Goal: Task Accomplishment & Management: Manage account settings

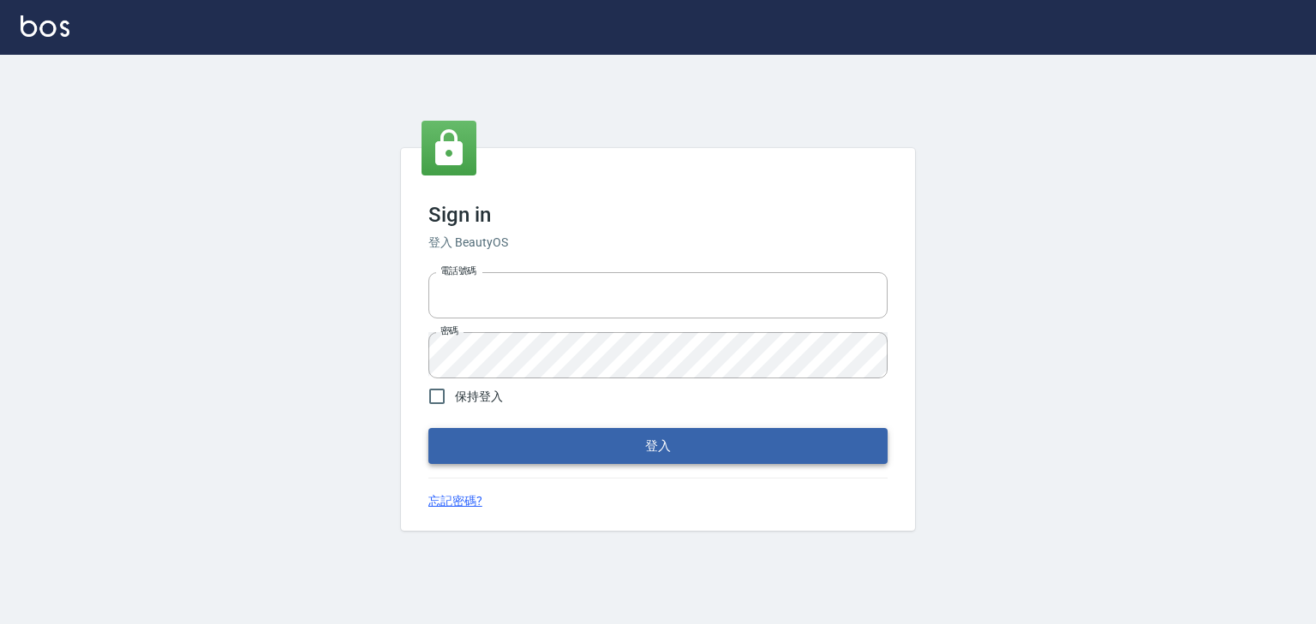
type input "0952331713"
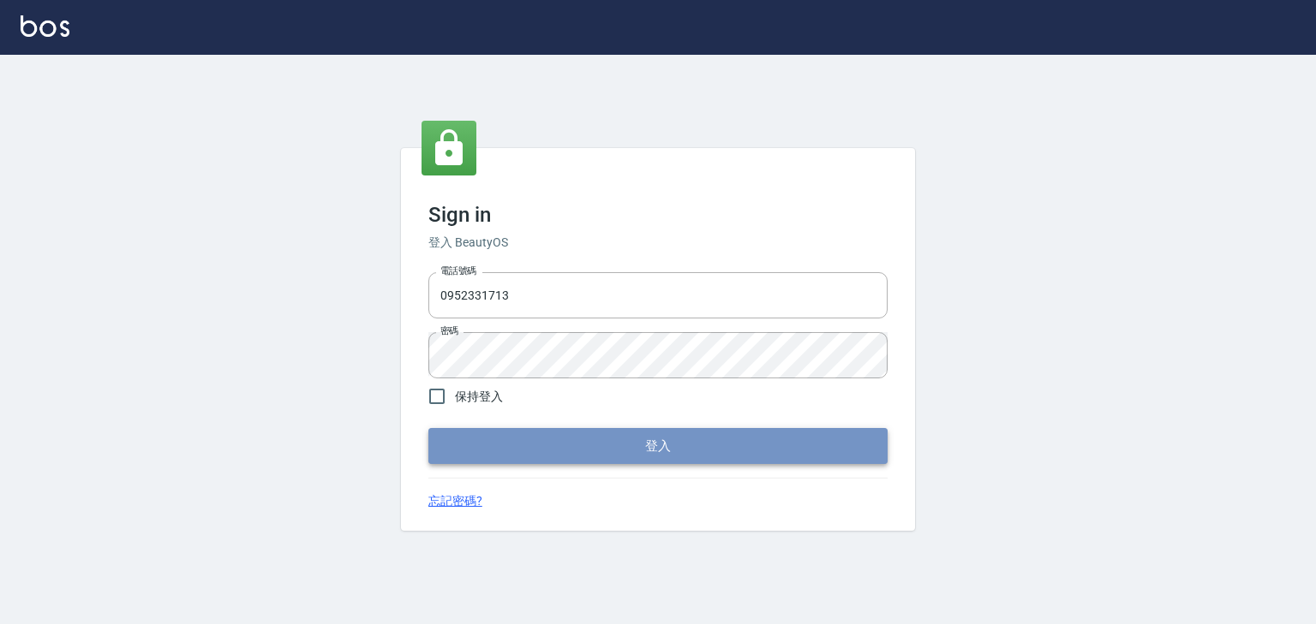
click at [576, 432] on button "登入" at bounding box center [657, 446] width 459 height 36
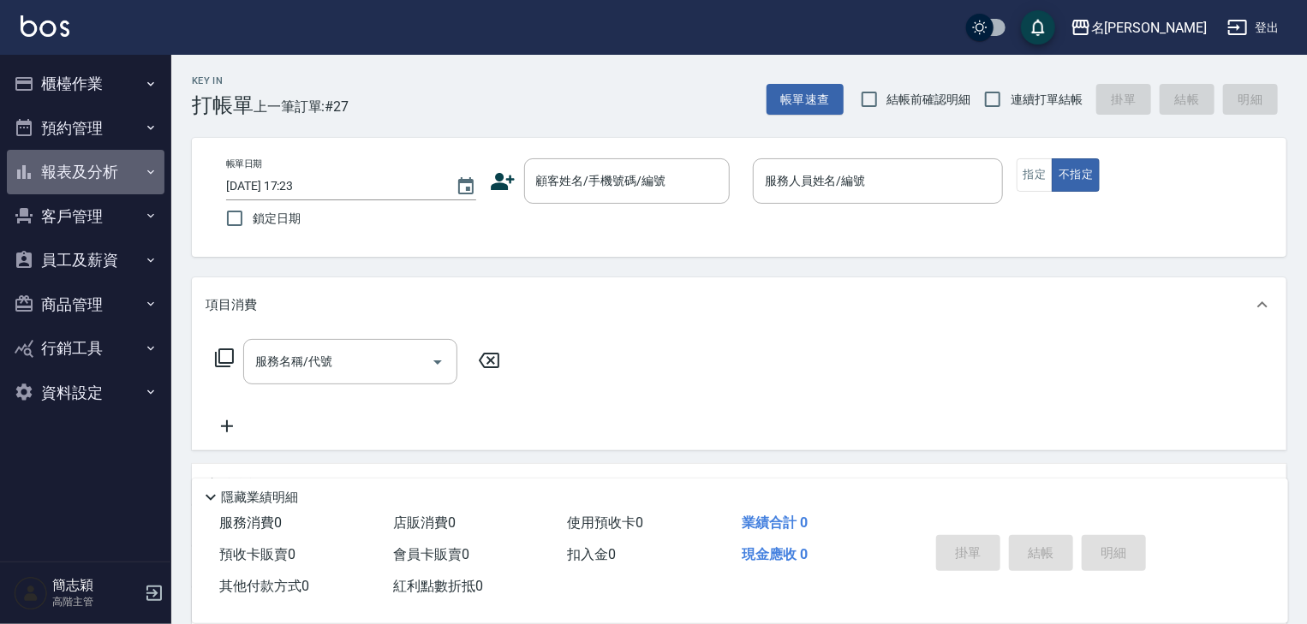
click at [148, 172] on icon "button" at bounding box center [151, 172] width 14 height 14
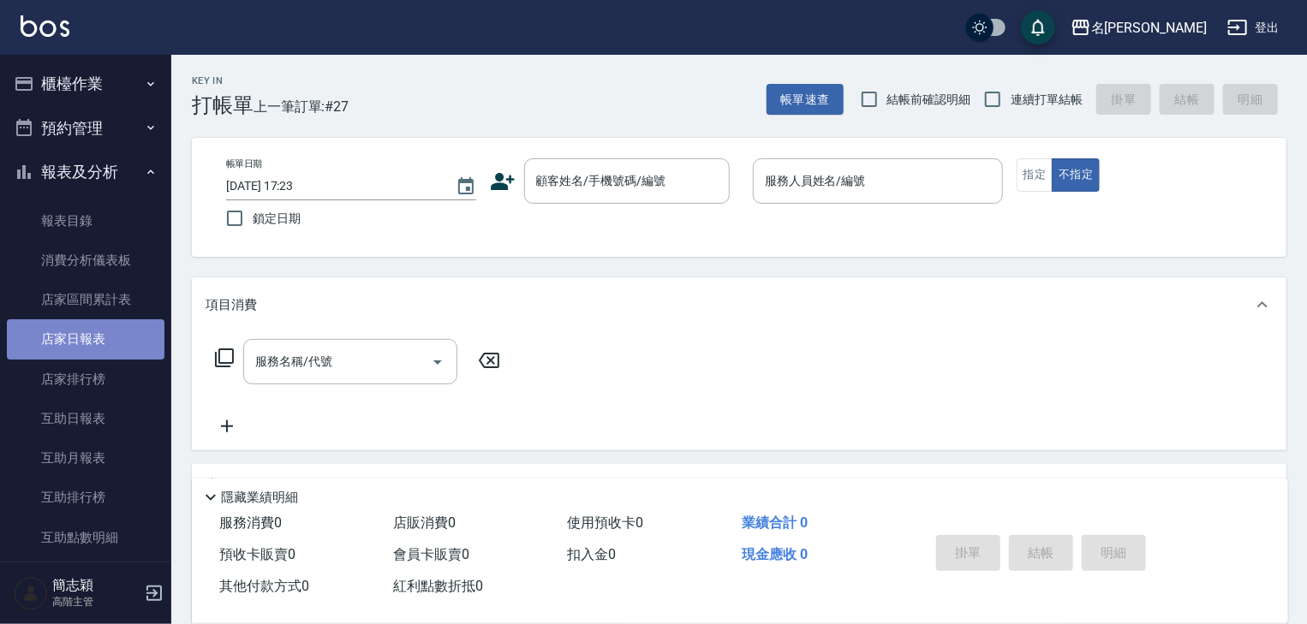
click at [85, 343] on link "店家日報表" at bounding box center [86, 338] width 158 height 39
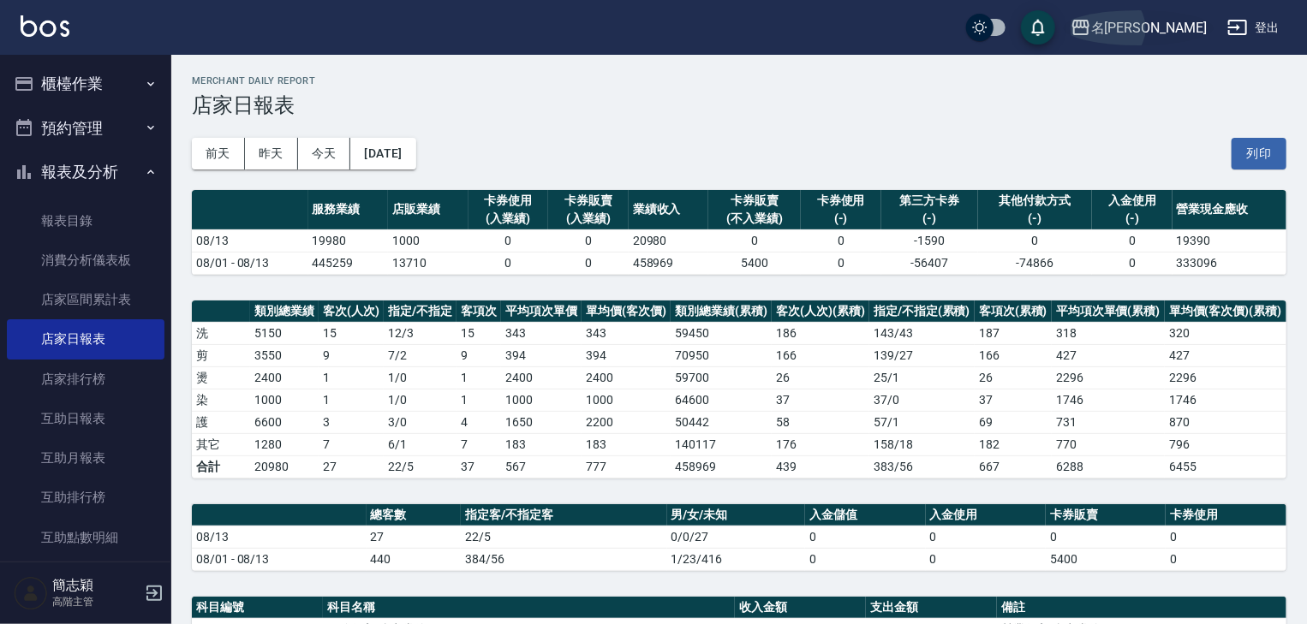
click at [1091, 30] on icon "button" at bounding box center [1081, 27] width 21 height 21
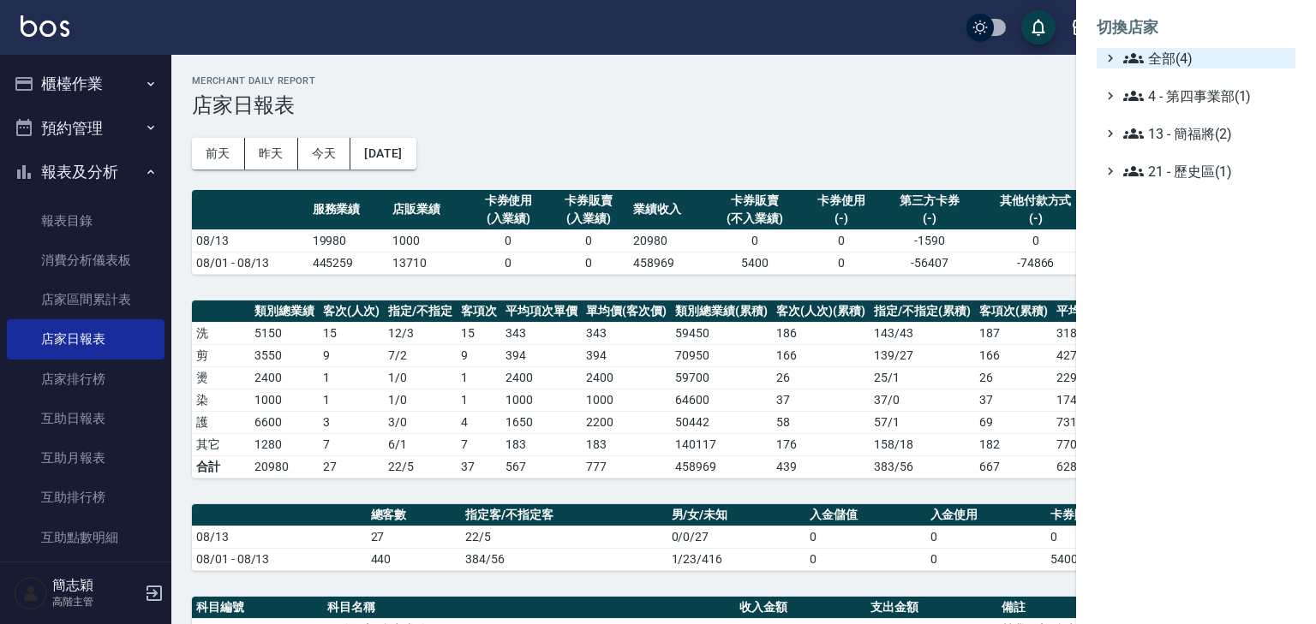
click at [1123, 60] on icon at bounding box center [1133, 58] width 21 height 21
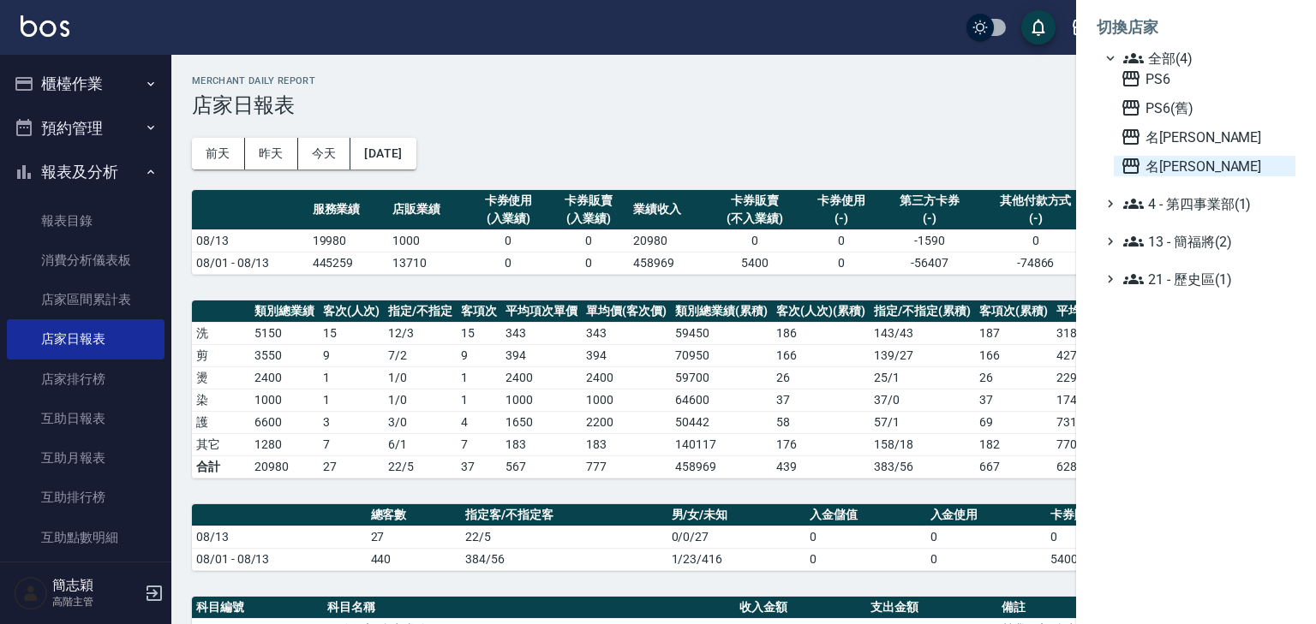
click at [1127, 162] on icon at bounding box center [1130, 165] width 17 height 15
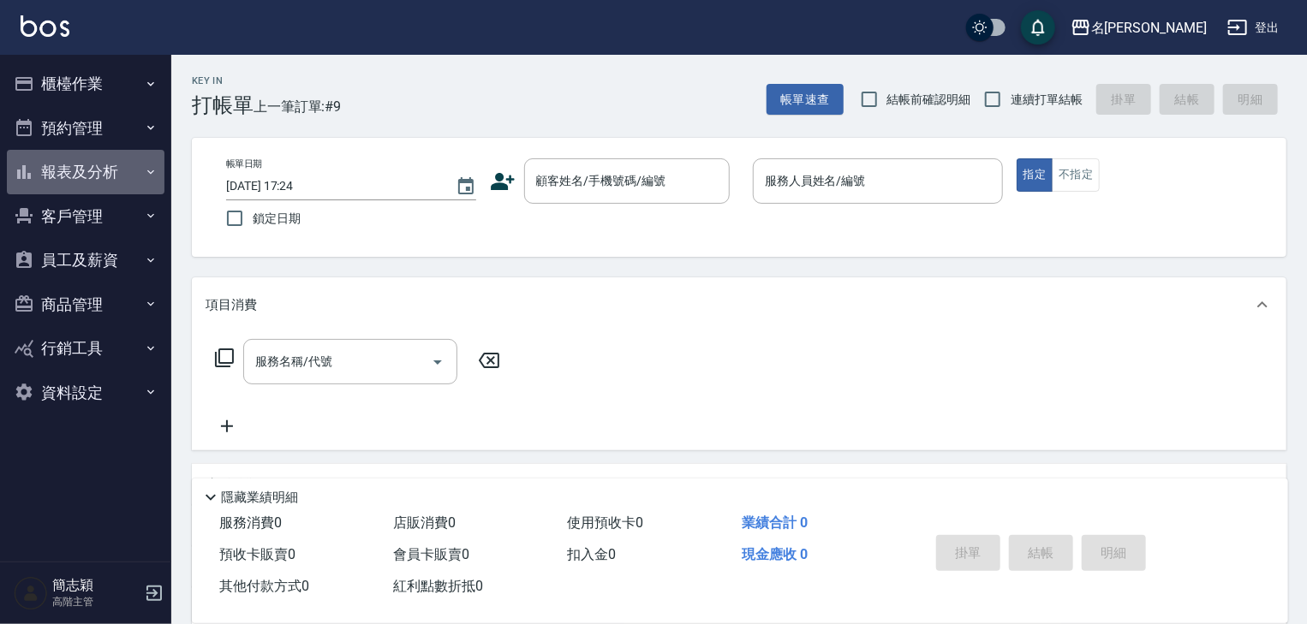
click at [148, 175] on icon "button" at bounding box center [151, 172] width 14 height 14
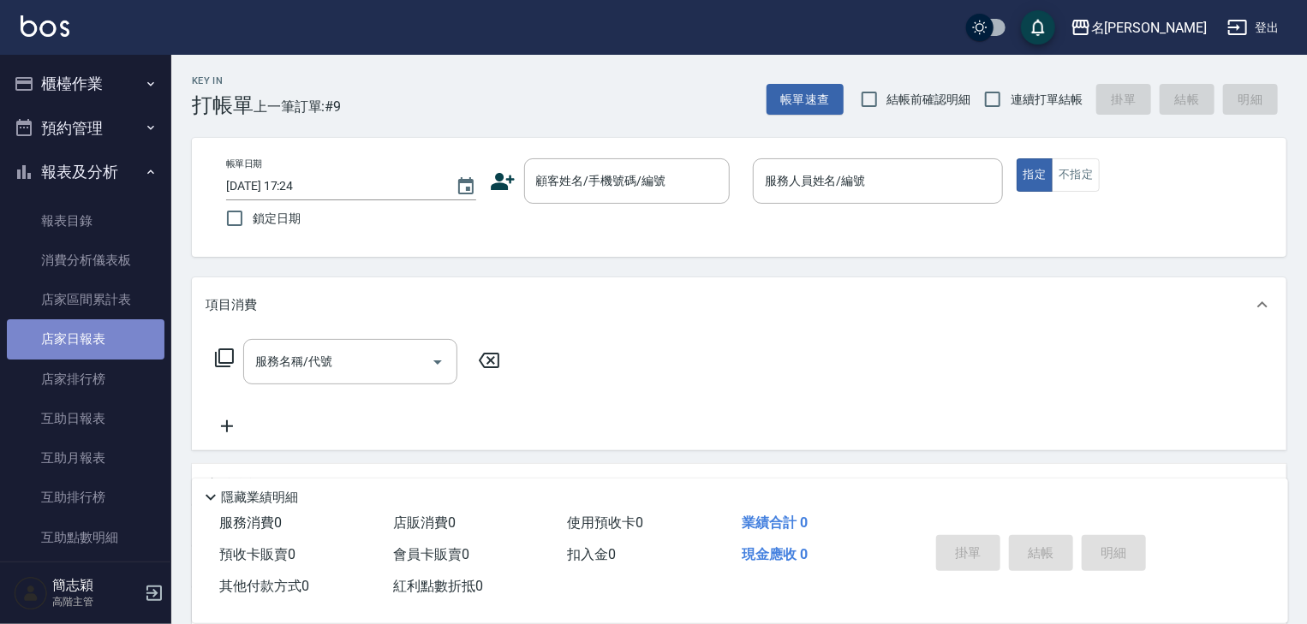
click at [91, 336] on link "店家日報表" at bounding box center [86, 338] width 158 height 39
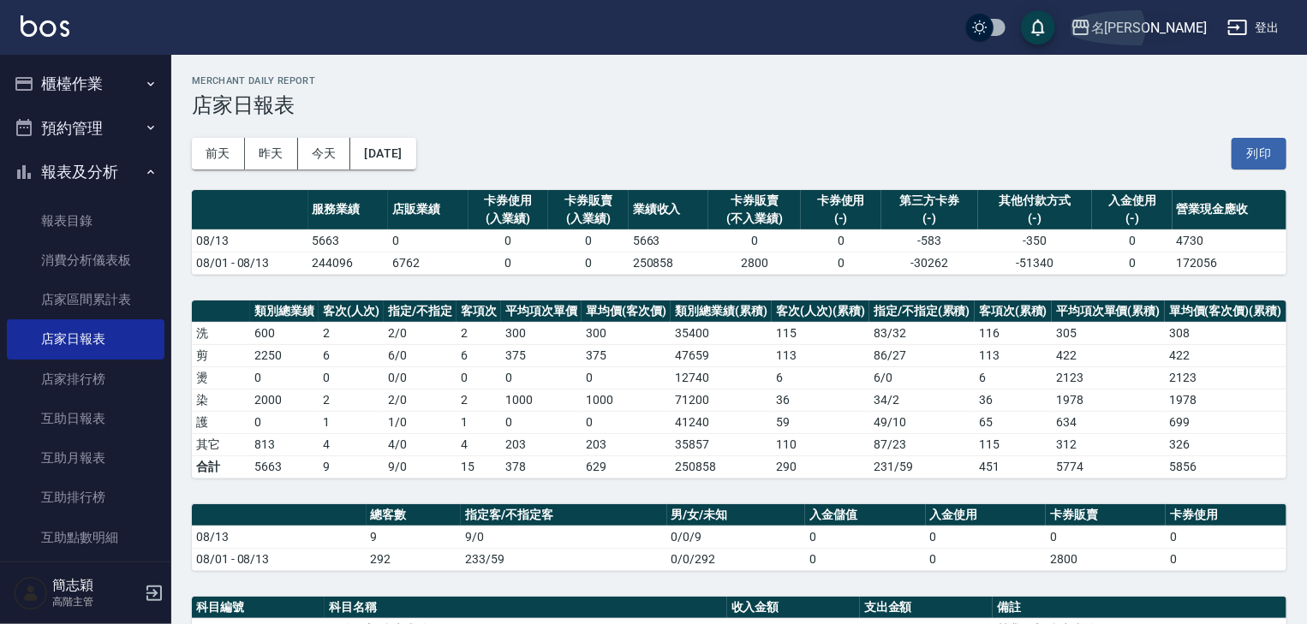
click at [1089, 24] on icon "button" at bounding box center [1080, 27] width 17 height 15
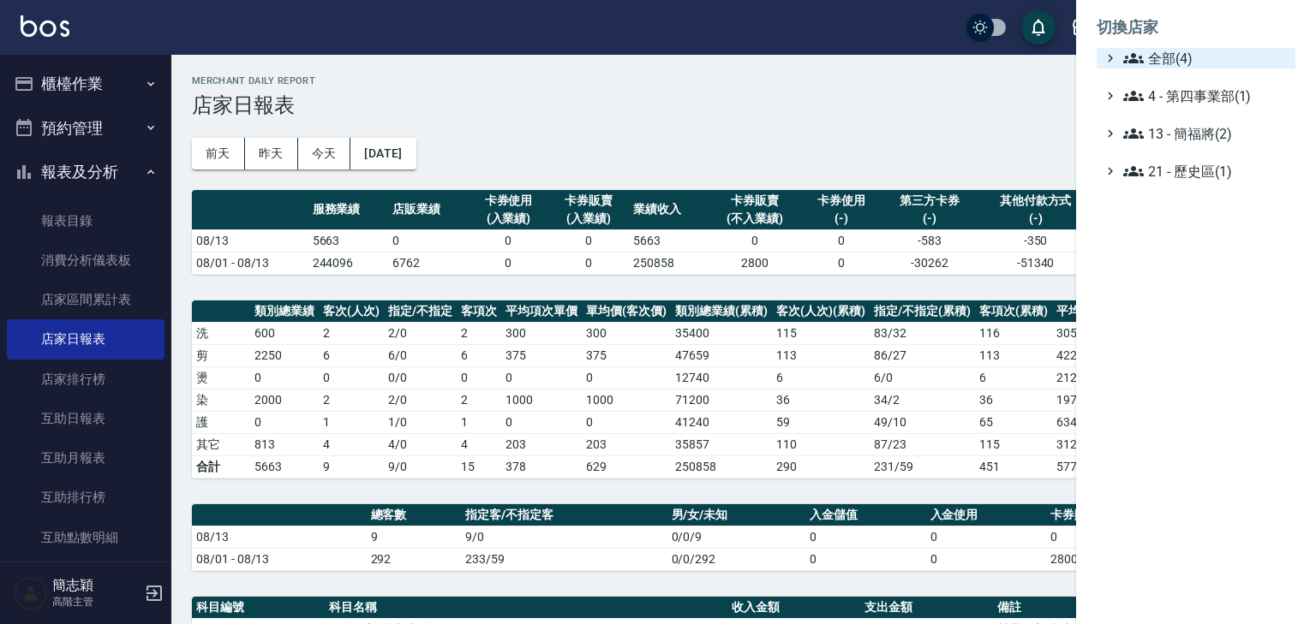
click at [1125, 55] on icon at bounding box center [1133, 58] width 21 height 21
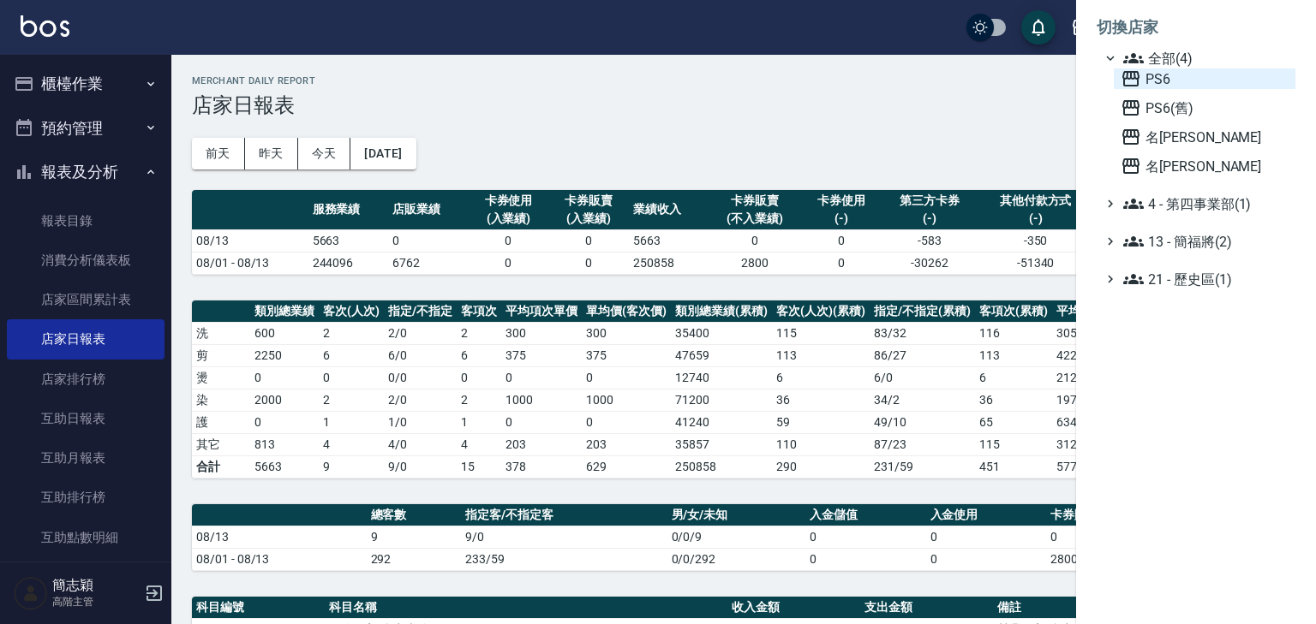
click at [1125, 78] on icon at bounding box center [1130, 78] width 17 height 15
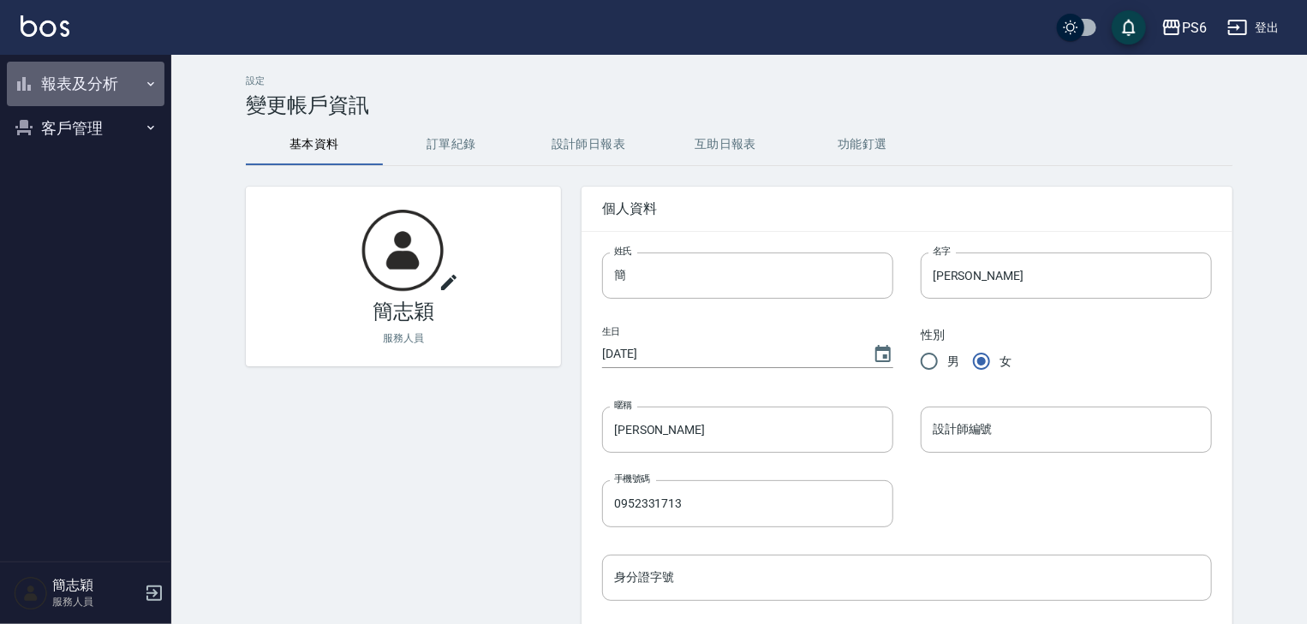
click at [150, 86] on icon "button" at bounding box center [151, 84] width 14 height 14
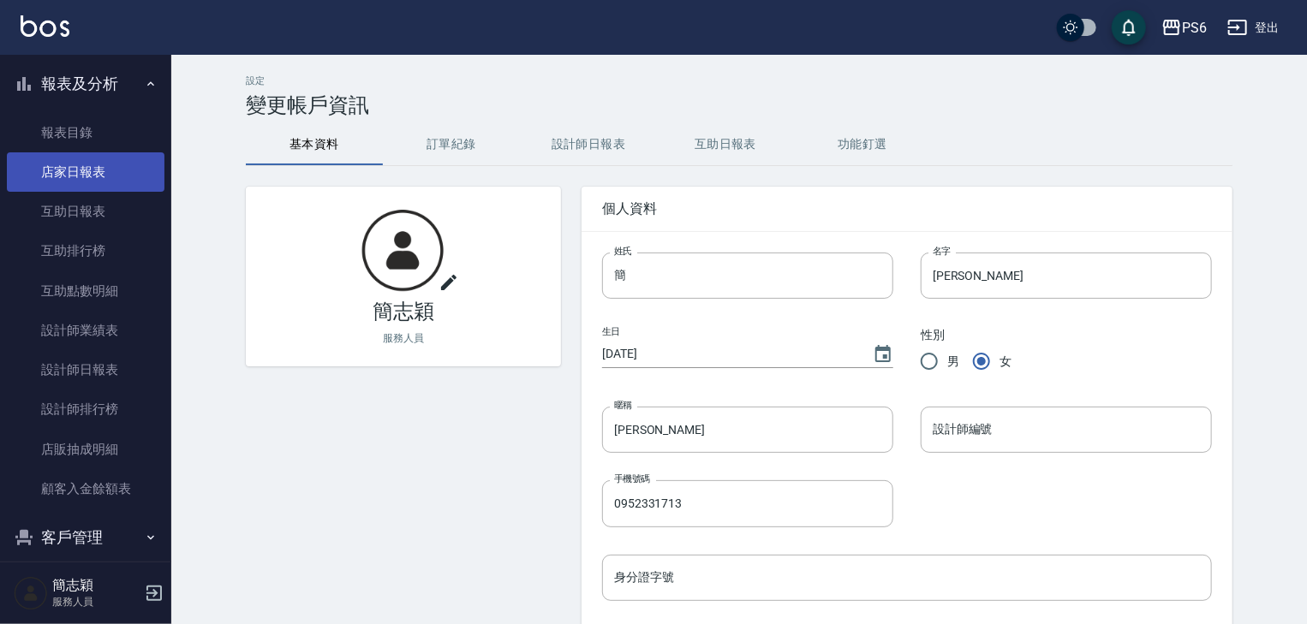
click at [89, 170] on link "店家日報表" at bounding box center [86, 171] width 158 height 39
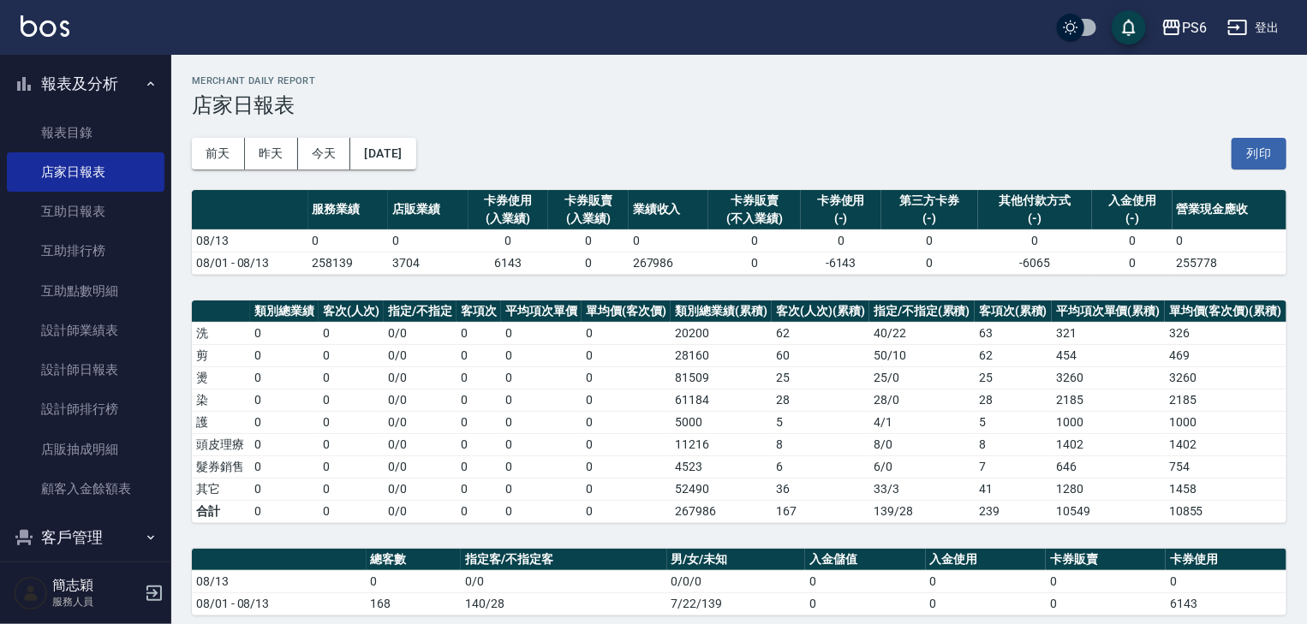
click at [1257, 26] on button "登出" at bounding box center [1253, 28] width 66 height 32
